Goal: Transaction & Acquisition: Purchase product/service

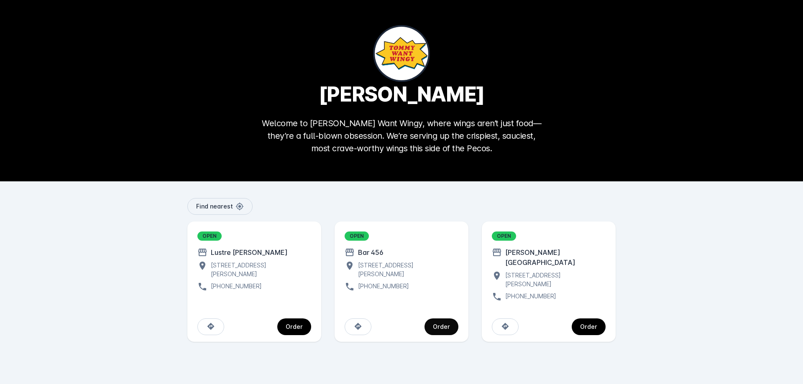
click at [444, 324] on div "Order" at bounding box center [441, 327] width 17 height 6
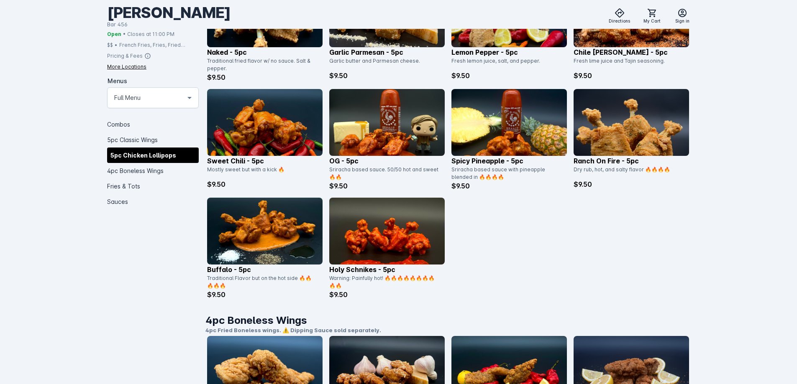
scroll to position [512, 0]
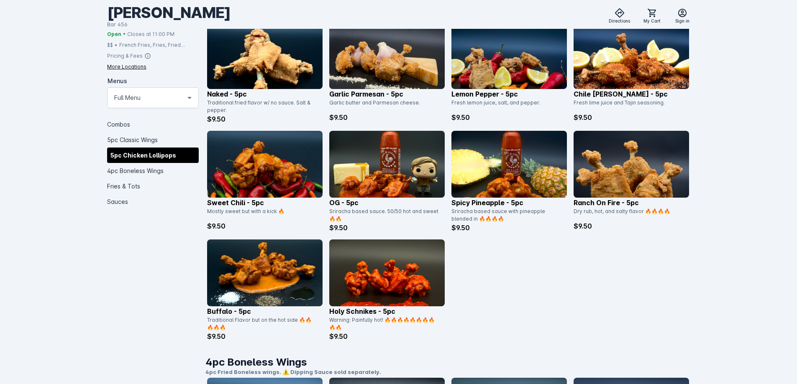
click at [520, 167] on img at bounding box center [508, 164] width 115 height 67
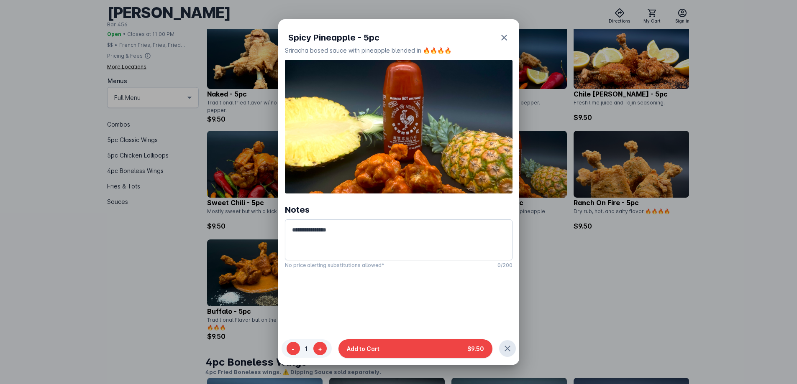
scroll to position [0, 0]
click at [504, 35] on icon "button" at bounding box center [504, 38] width 10 height 10
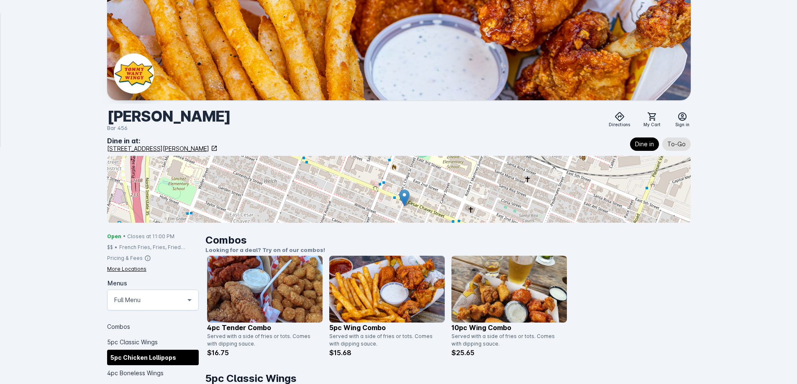
scroll to position [512, 0]
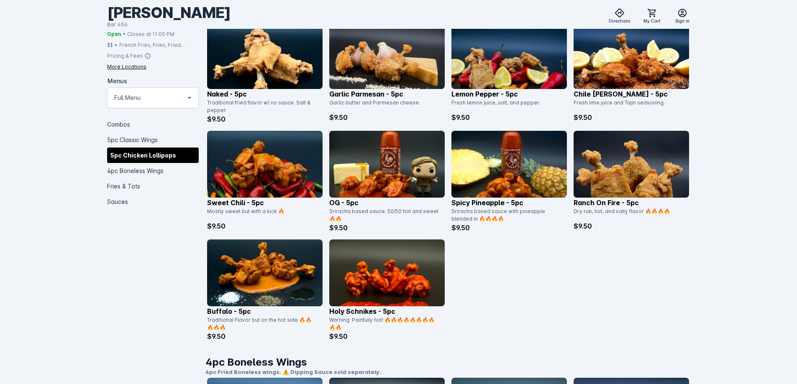
click at [417, 147] on img at bounding box center [386, 164] width 115 height 67
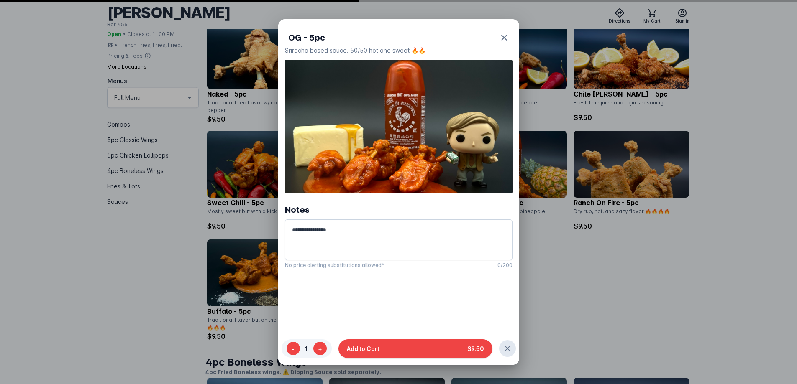
scroll to position [0, 0]
click at [502, 37] on icon "button" at bounding box center [504, 38] width 6 height 6
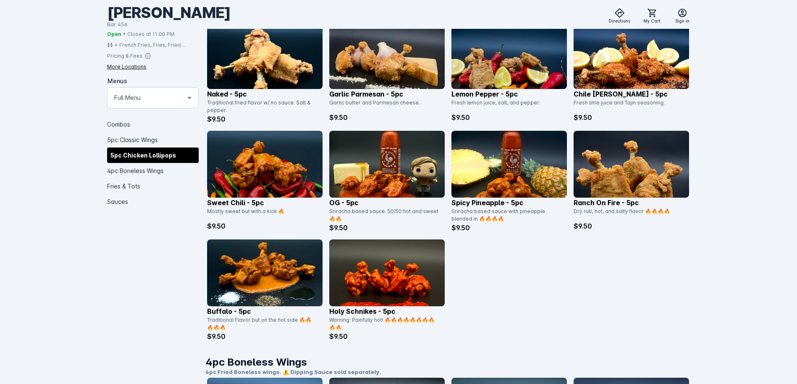
click at [269, 165] on img at bounding box center [264, 164] width 115 height 67
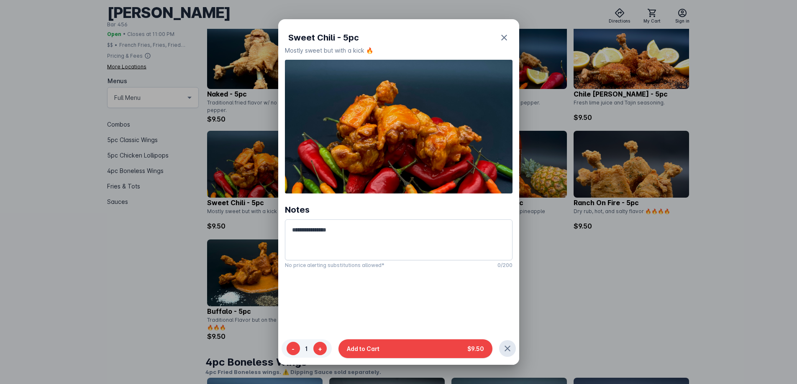
scroll to position [0, 0]
click at [504, 37] on icon "button" at bounding box center [504, 38] width 10 height 10
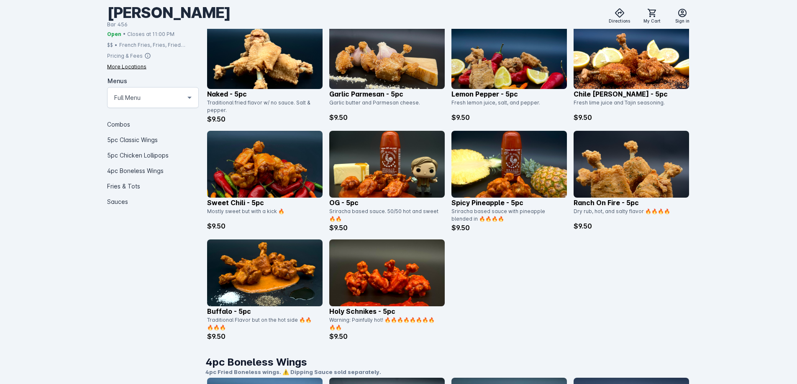
scroll to position [512, 0]
click at [532, 50] on img at bounding box center [508, 55] width 115 height 67
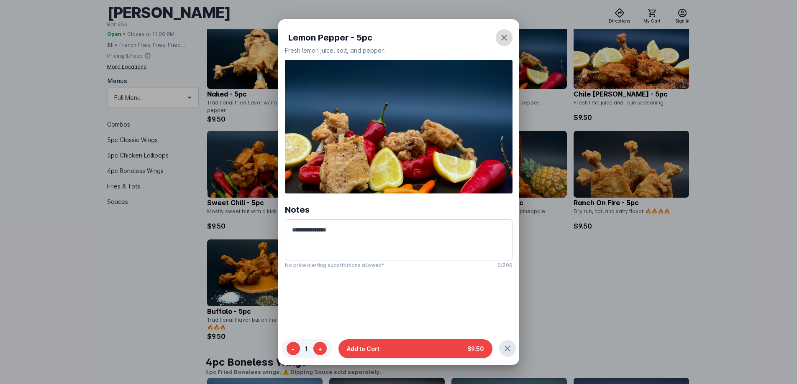
click at [502, 39] on icon "button" at bounding box center [504, 38] width 10 height 10
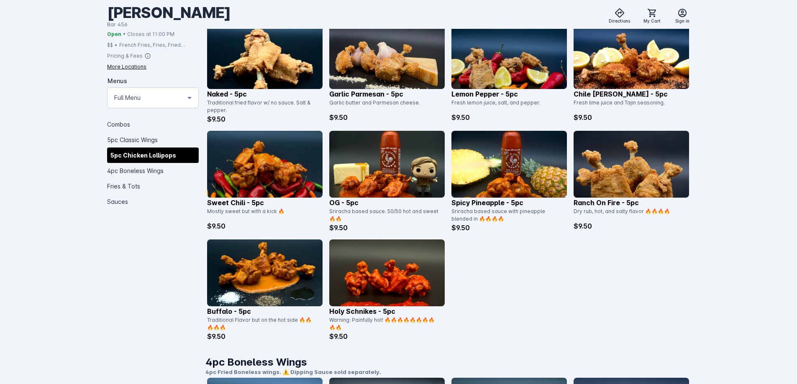
click at [503, 50] on img at bounding box center [508, 55] width 115 height 67
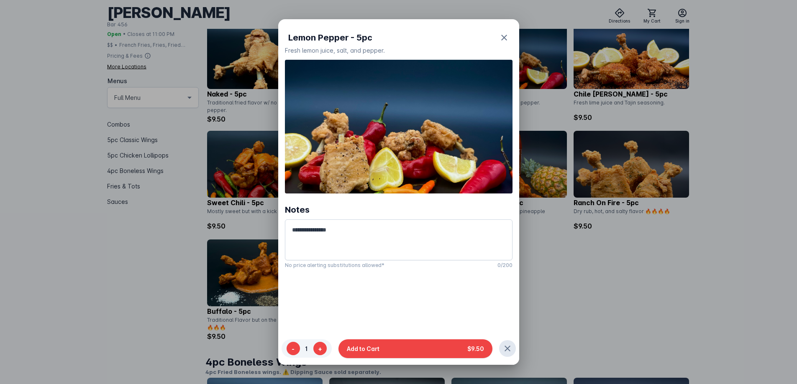
scroll to position [0, 0]
click at [503, 36] on icon "button" at bounding box center [504, 38] width 10 height 10
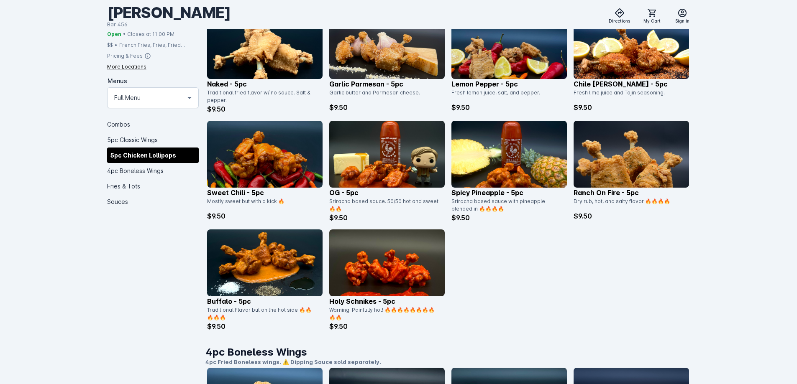
scroll to position [512, 0]
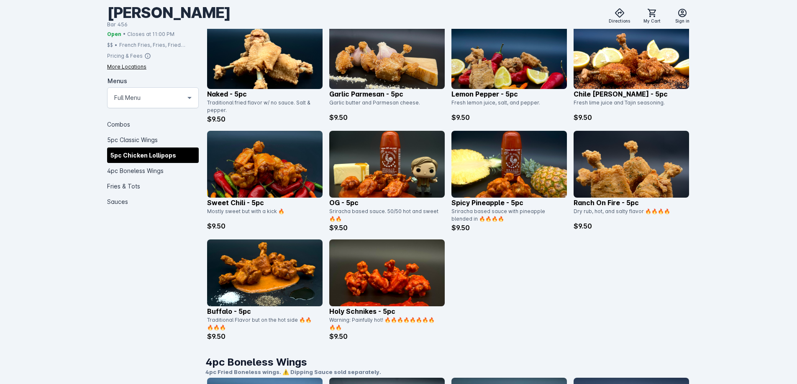
click at [257, 168] on img at bounding box center [264, 164] width 115 height 67
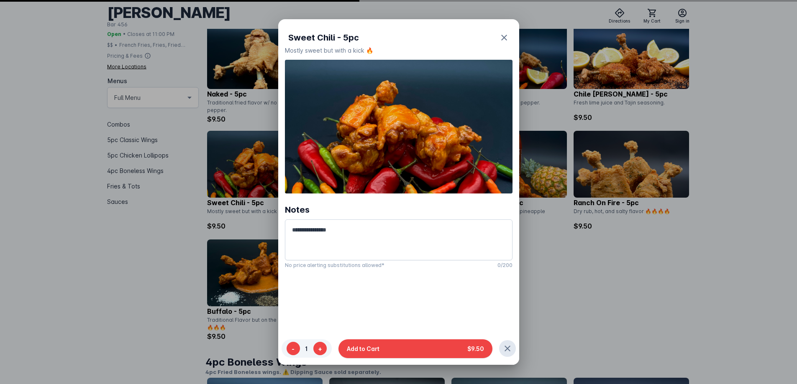
scroll to position [0, 0]
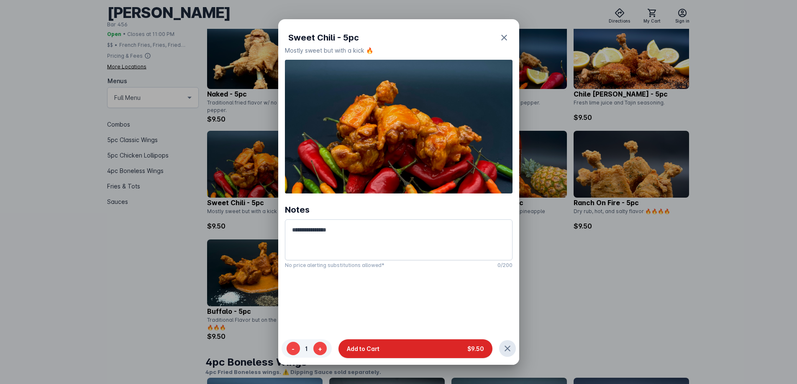
click at [399, 350] on button "Add to Cart $9.50" at bounding box center [415, 349] width 154 height 19
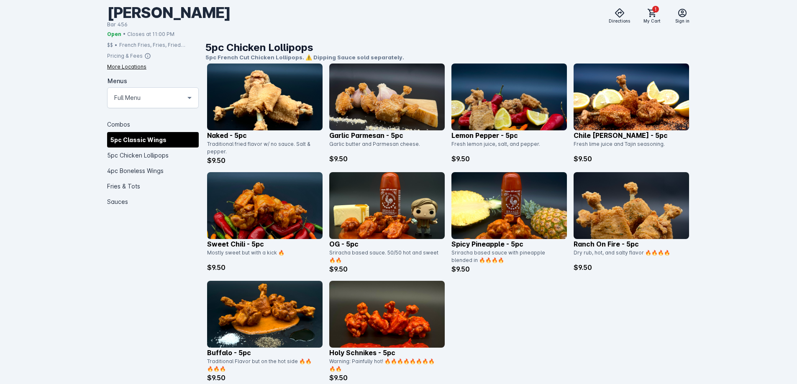
scroll to position [470, 0]
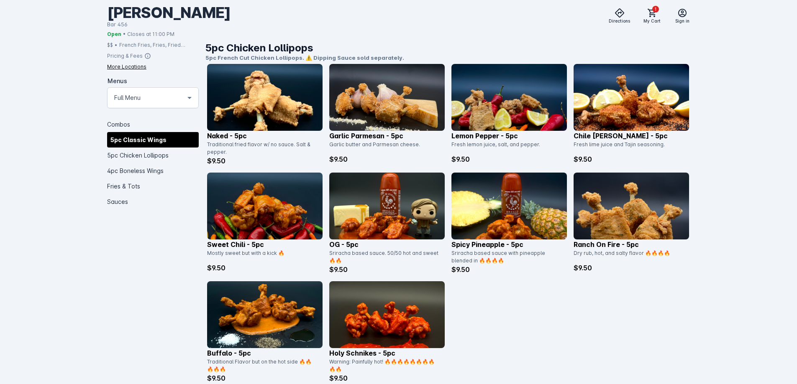
click at [508, 108] on img at bounding box center [508, 97] width 115 height 67
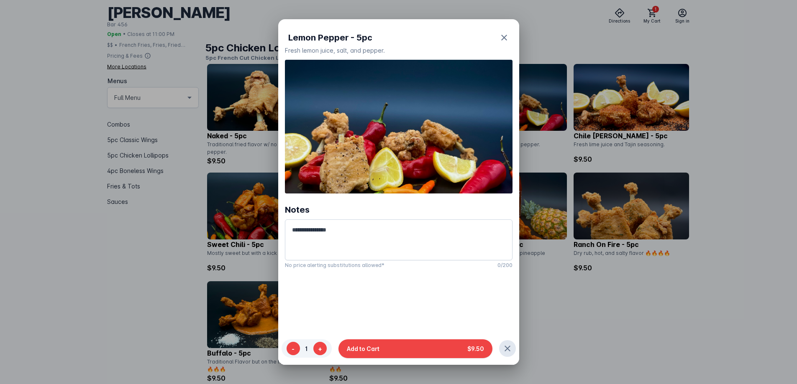
scroll to position [0, 0]
click at [503, 39] on icon "button" at bounding box center [504, 38] width 10 height 10
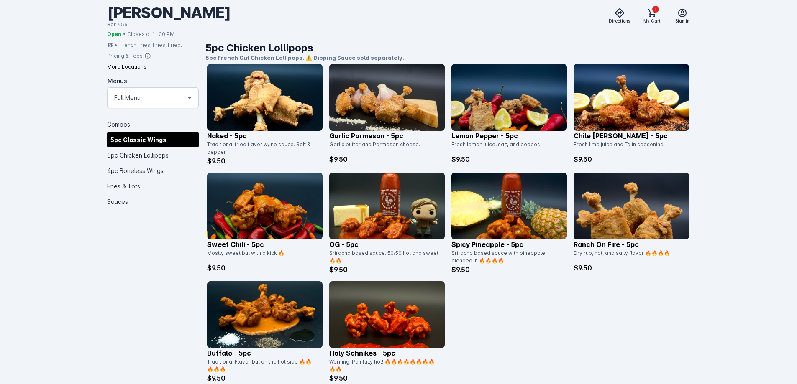
click at [270, 97] on img at bounding box center [264, 97] width 115 height 67
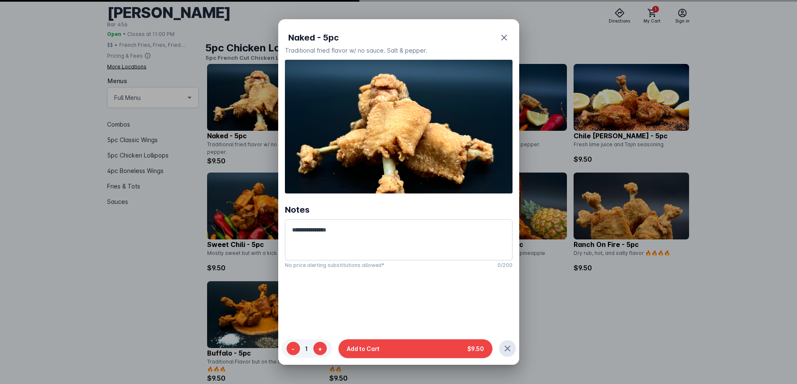
scroll to position [0, 0]
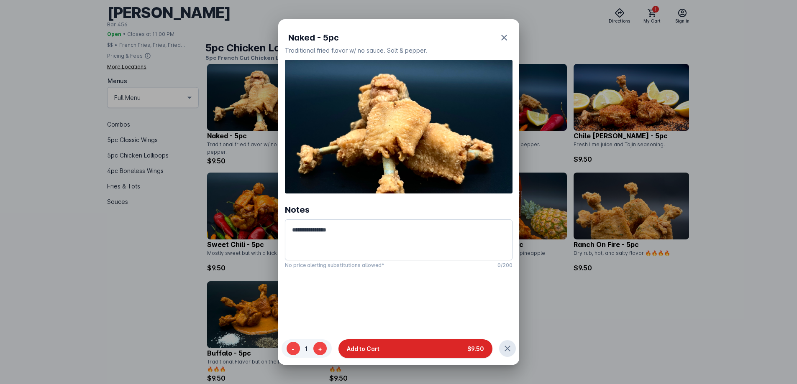
click at [426, 348] on button "Add to Cart $9.50" at bounding box center [415, 349] width 154 height 19
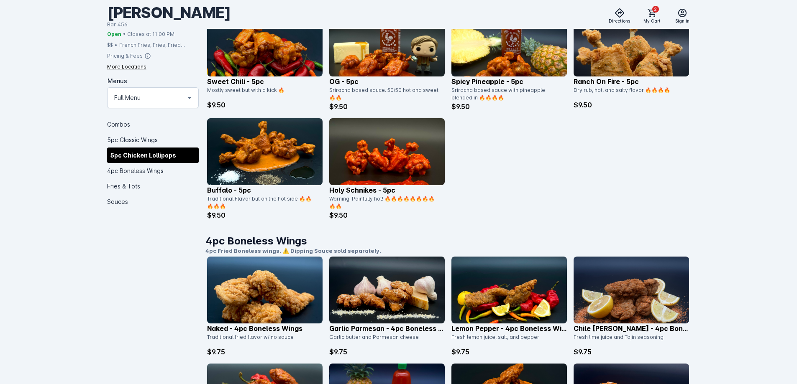
scroll to position [470, 0]
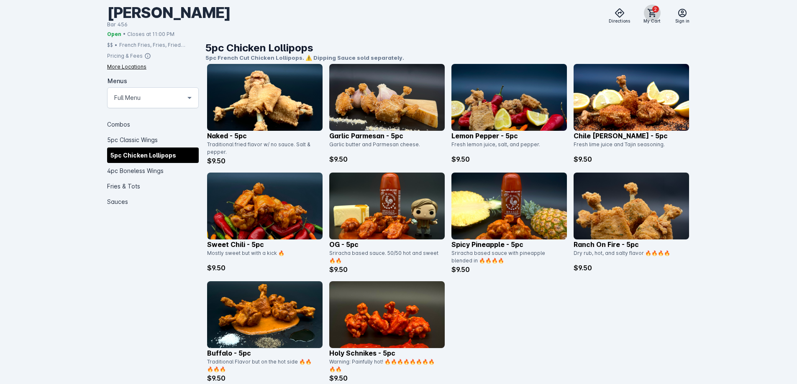
click at [649, 15] on icon at bounding box center [652, 13] width 10 height 10
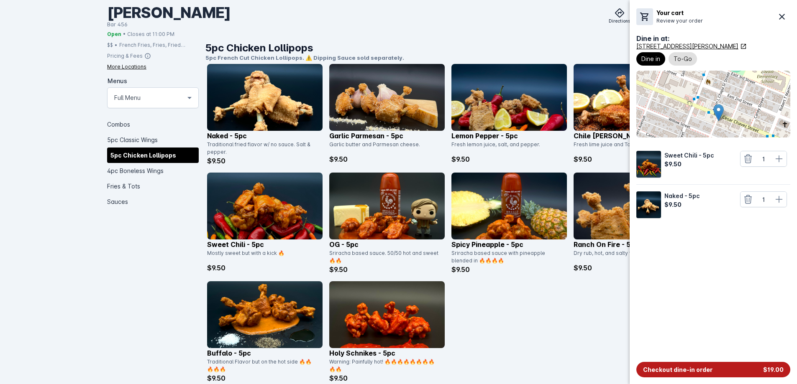
click at [710, 370] on button "Checkout dine-in order $19.00" at bounding box center [713, 369] width 154 height 15
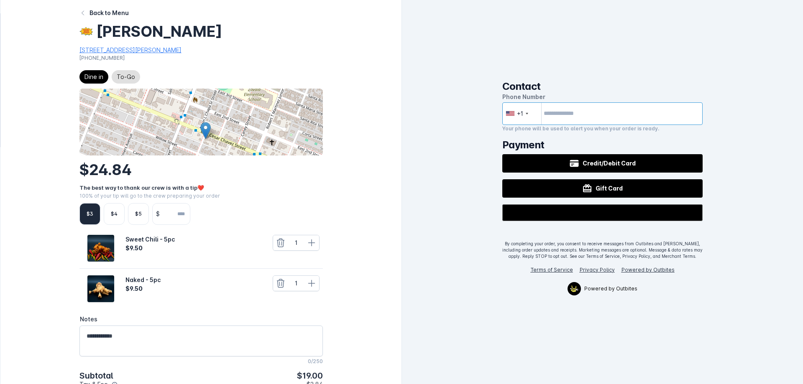
click at [580, 114] on input "tel" at bounding box center [602, 113] width 201 height 23
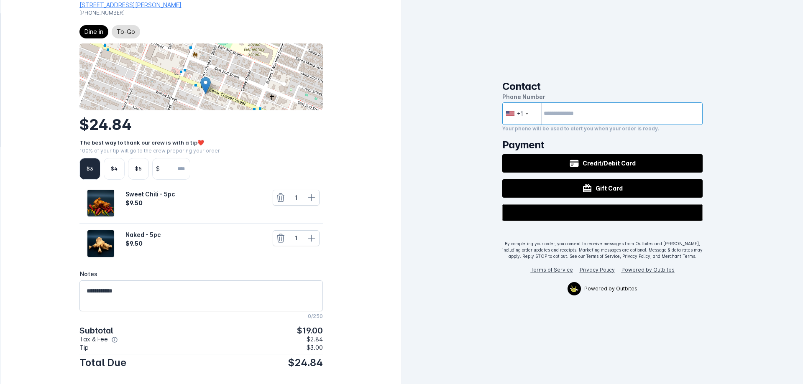
scroll to position [49, 0]
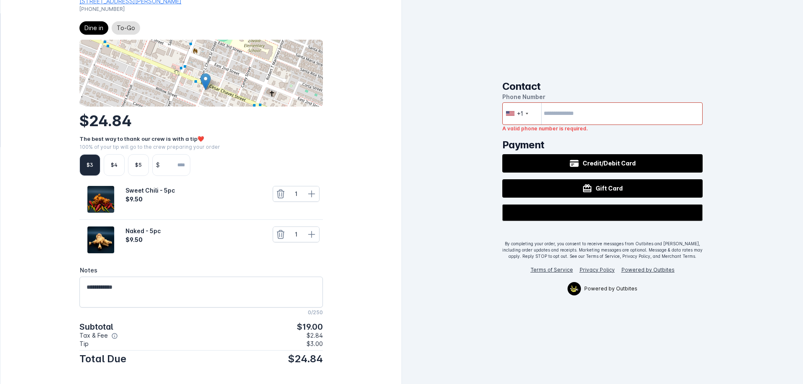
click at [111, 167] on div "$4" at bounding box center [114, 165] width 7 height 8
click at [574, 110] on input "tel" at bounding box center [602, 113] width 201 height 23
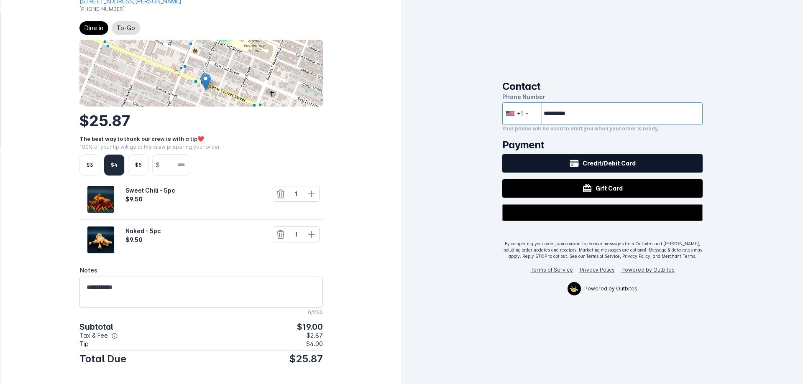
type input "**********"
click at [615, 161] on span "Credit/Debit Card" at bounding box center [609, 163] width 53 height 9
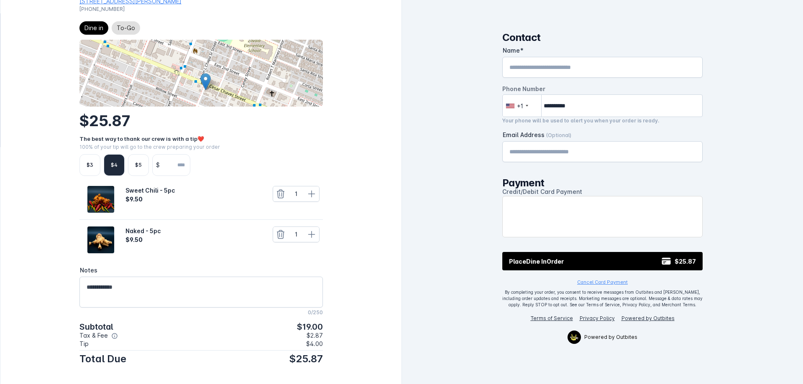
click at [587, 61] on div "Name" at bounding box center [602, 67] width 187 height 20
click at [588, 69] on input "Name" at bounding box center [602, 67] width 187 height 10
type input "**********"
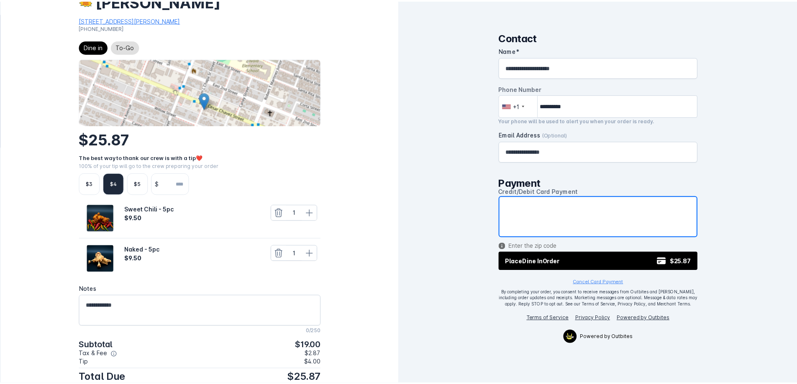
scroll to position [0, 0]
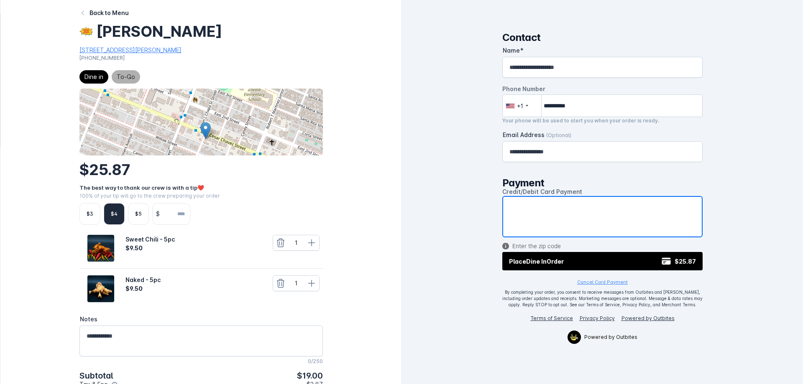
click at [123, 81] on span "To-Go" at bounding box center [126, 77] width 18 height 10
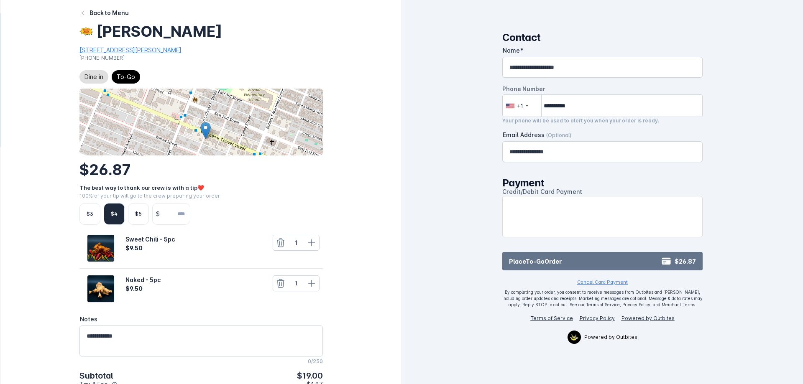
click at [622, 261] on button "Place To-Go Order $26.87" at bounding box center [602, 261] width 201 height 18
